Goal: Navigation & Orientation: Find specific page/section

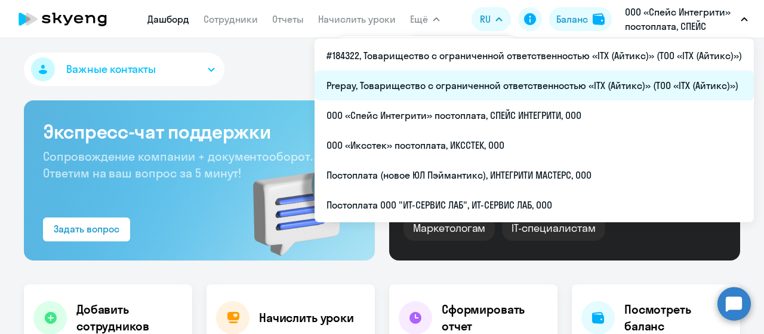
click at [577, 77] on li "Prepay, Товарищество с ограниченной ответственностью «ITX (Айтикс)» (ТОО «ITX (…" at bounding box center [534, 85] width 439 height 30
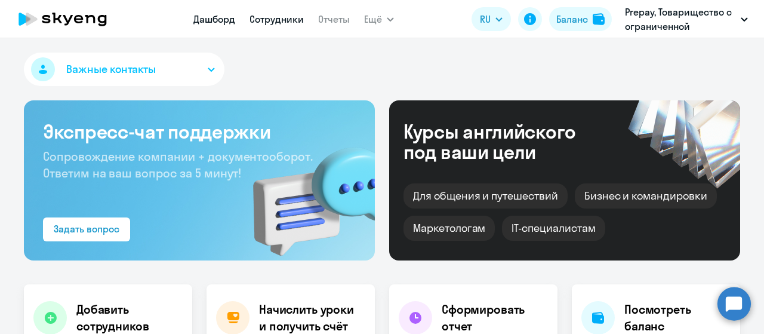
click at [281, 17] on link "Сотрудники" at bounding box center [277, 19] width 54 height 12
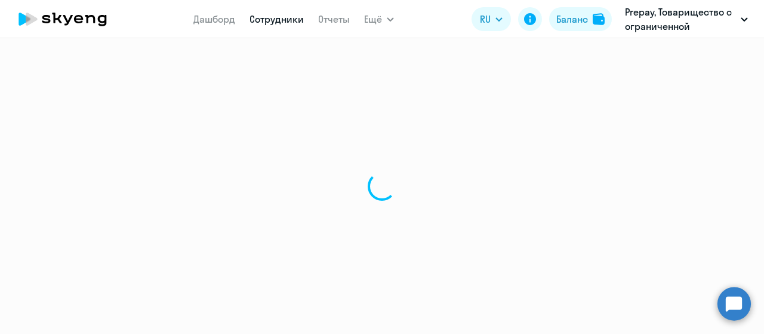
select select "30"
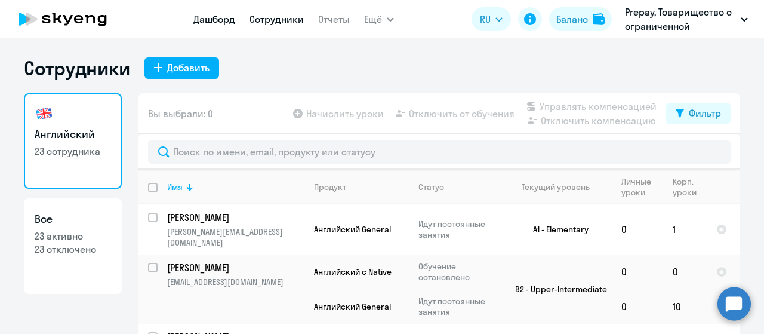
click at [229, 15] on link "Дашборд" at bounding box center [214, 19] width 42 height 12
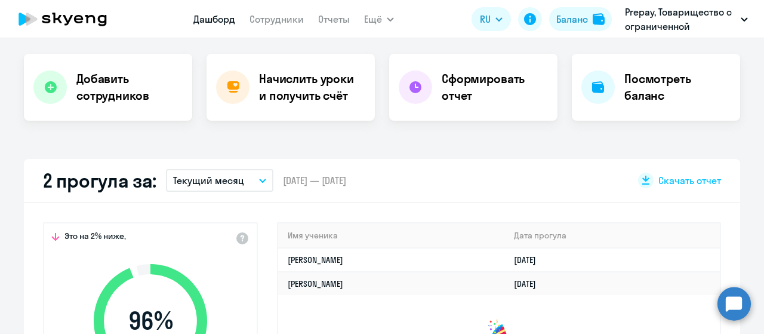
scroll to position [239, 0]
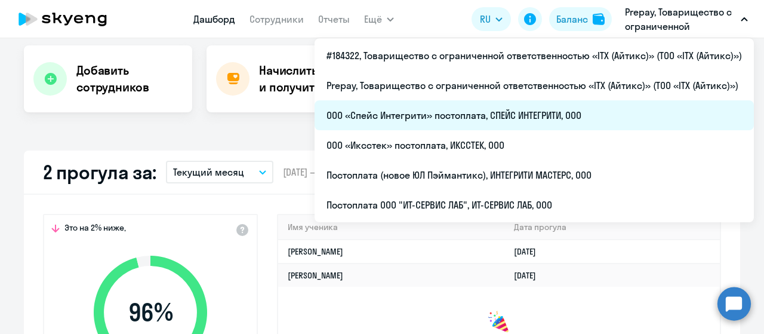
click at [562, 119] on li "ООО «Спейс Интегрити» постоплата, СПЕЙС ИНТЕГРИТИ, ООО" at bounding box center [534, 115] width 439 height 30
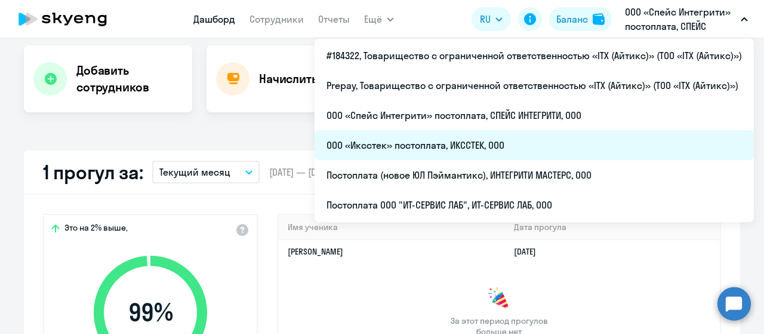
click at [537, 146] on li "ООО «Иксстек» постоплата, ИКССТЕК, ООО" at bounding box center [534, 145] width 439 height 30
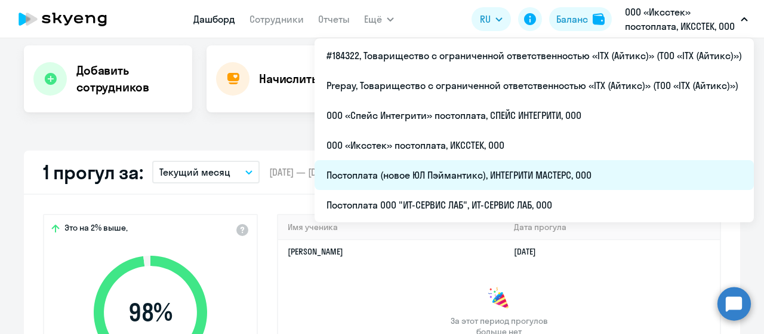
click at [569, 168] on li "Постоплата (новое ЮЛ Пэймантикс), ИНТЕГРИТИ МАСТЕРС, ООО" at bounding box center [534, 175] width 439 height 30
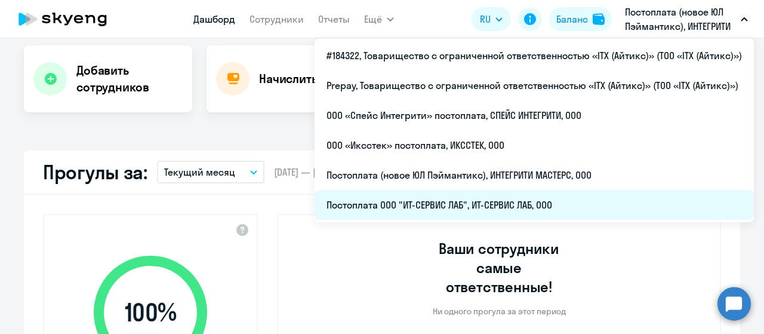
click at [542, 200] on li "Постоплата ООО "ИТ-СЕРВИС ЛАБ", ИТ-СЕРВИС ЛАБ, ООО" at bounding box center [534, 205] width 439 height 30
